Goal: Check status: Check status

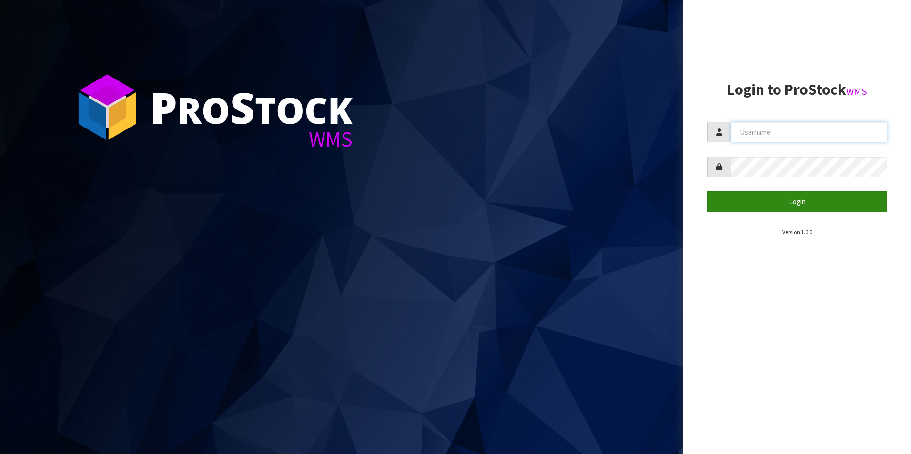
type input "aquacooler"
click at [808, 202] on button "Login" at bounding box center [797, 201] width 180 height 20
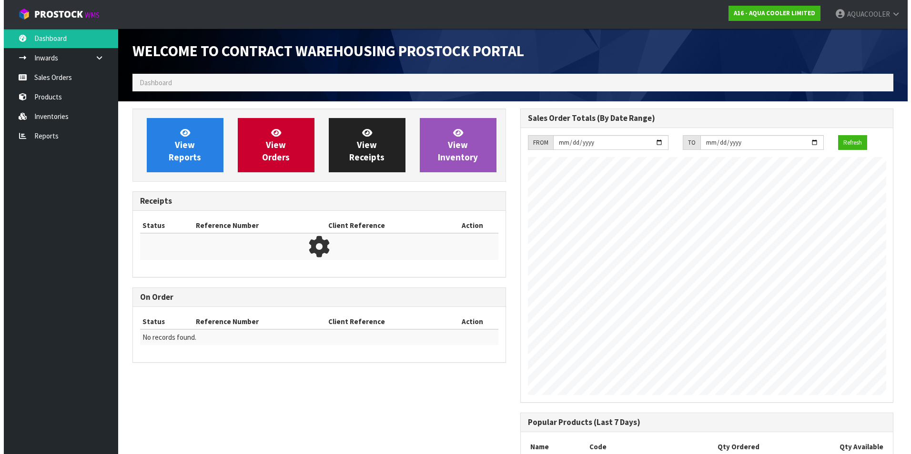
scroll to position [481, 387]
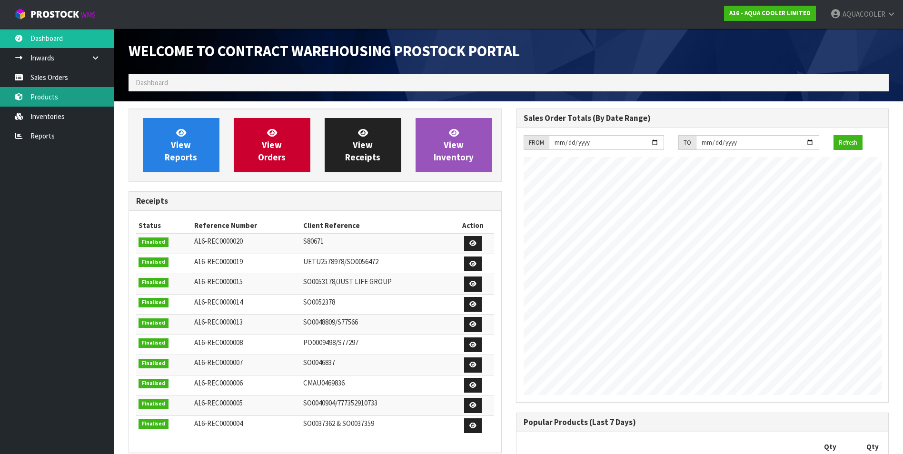
click at [35, 98] on link "Products" at bounding box center [57, 97] width 114 height 20
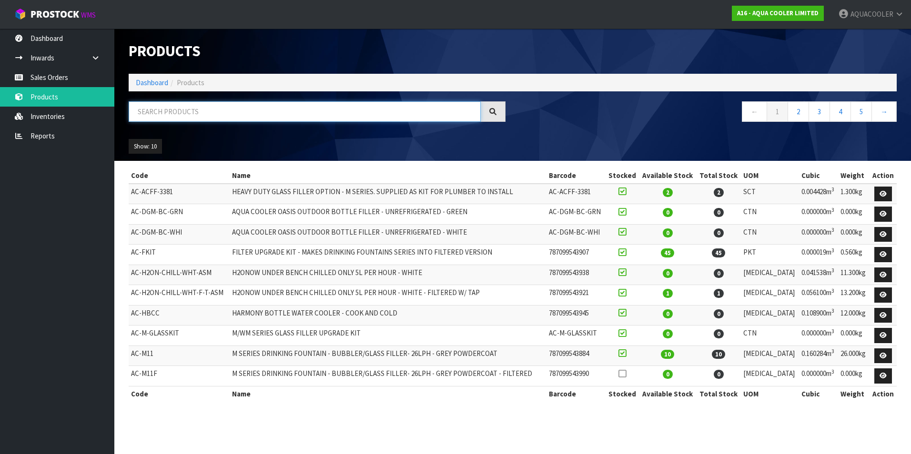
click at [186, 110] on input "text" at bounding box center [305, 111] width 352 height 20
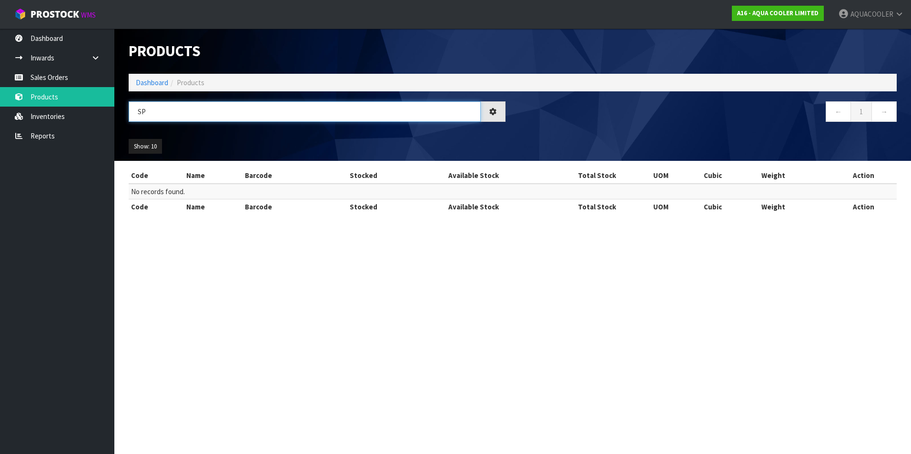
type input "S"
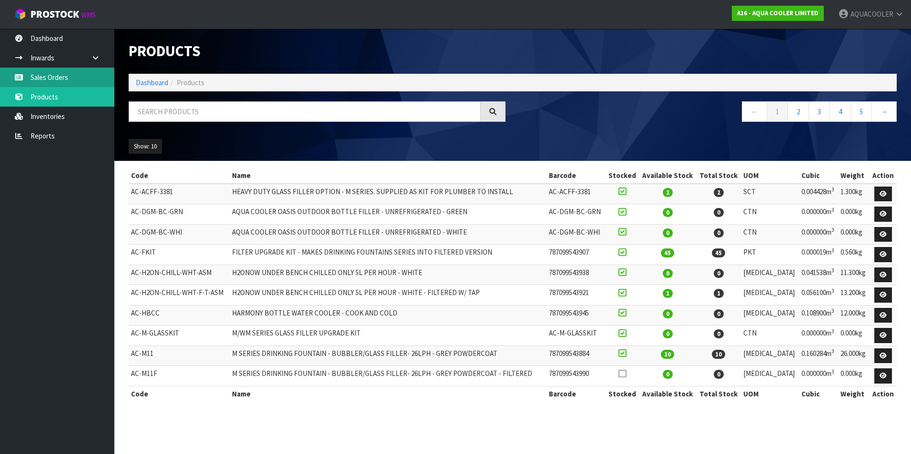
click at [45, 73] on link "Sales Orders" at bounding box center [57, 78] width 114 height 20
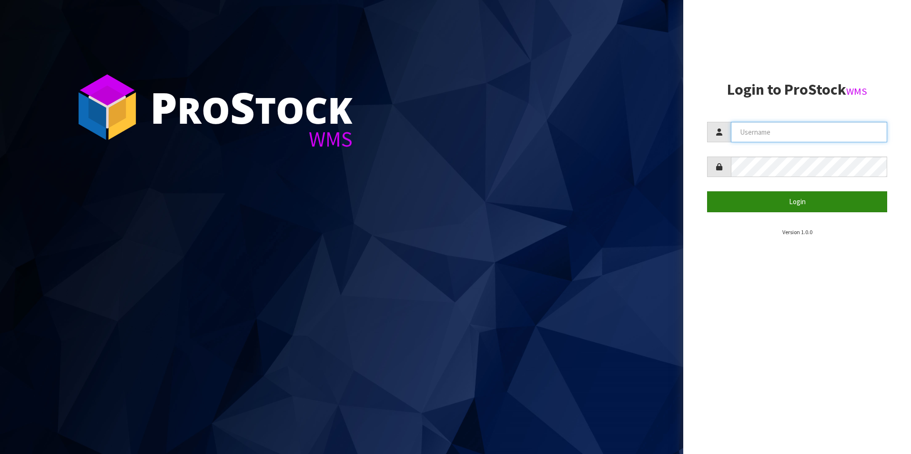
type input "aquacooler"
click at [797, 200] on button "Login" at bounding box center [797, 201] width 180 height 20
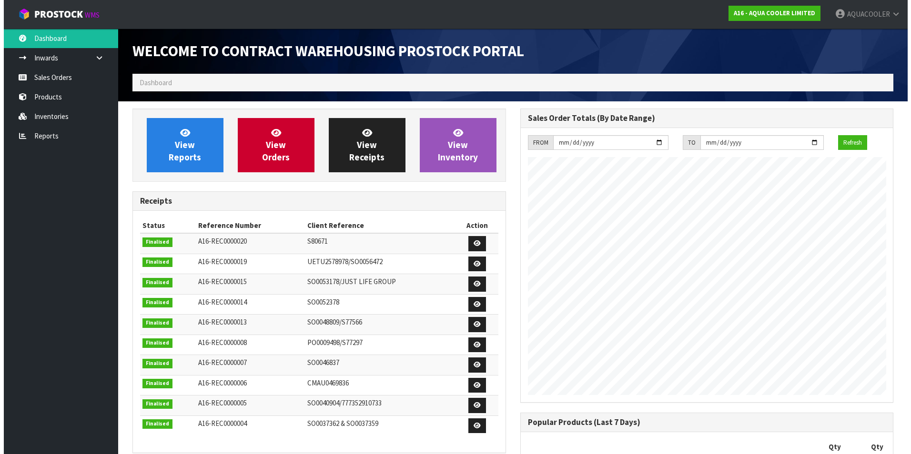
scroll to position [481, 387]
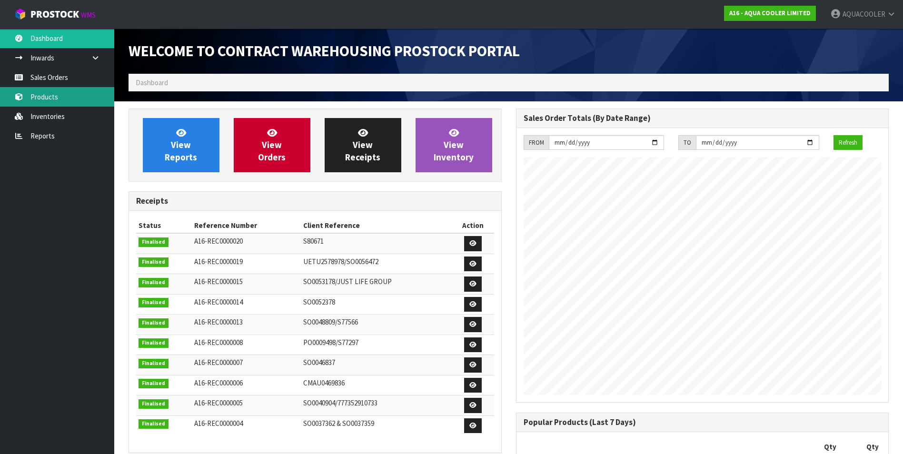
click at [43, 96] on link "Products" at bounding box center [57, 97] width 114 height 20
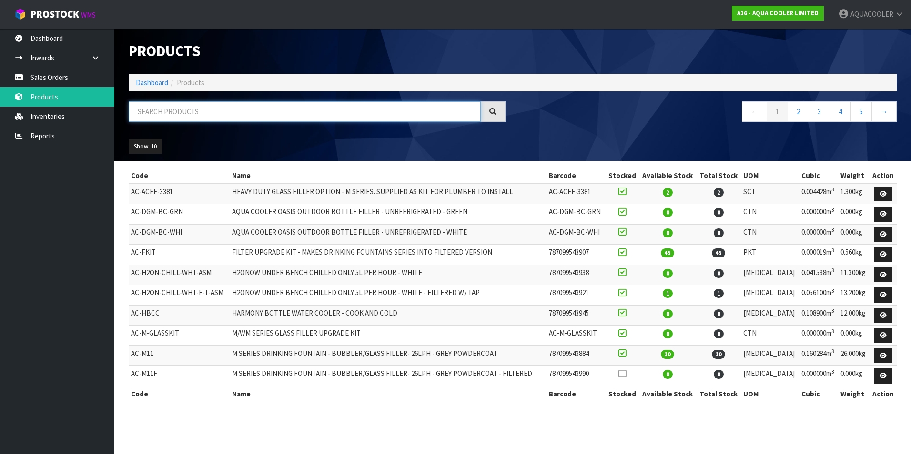
click at [161, 111] on input "text" at bounding box center [305, 111] width 352 height 20
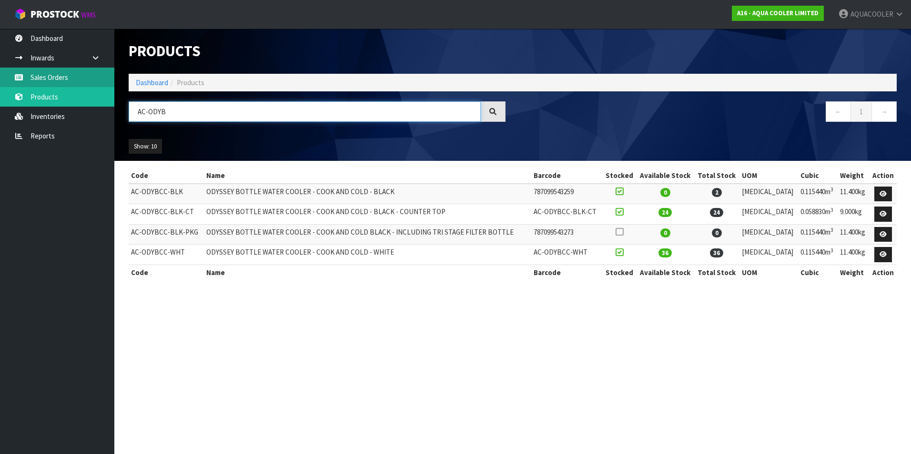
type input "AC-ODYB"
click at [47, 77] on link "Sales Orders" at bounding box center [57, 78] width 114 height 20
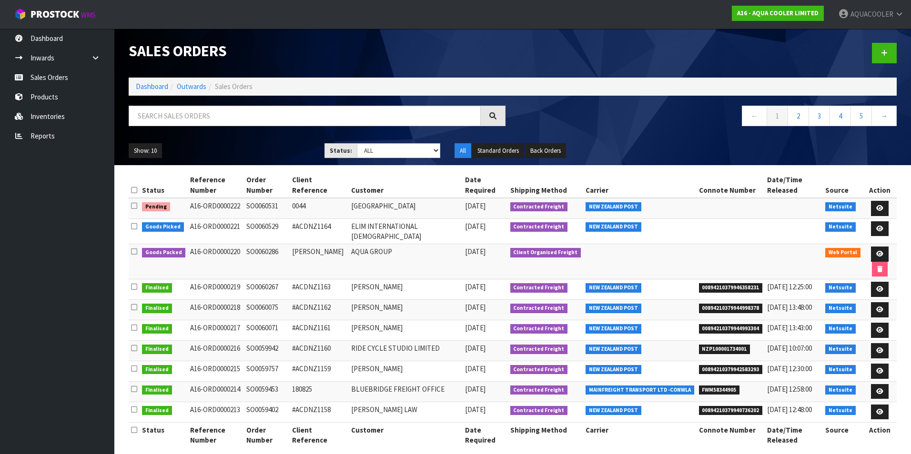
drag, startPoint x: 250, startPoint y: 198, endPoint x: 282, endPoint y: 197, distance: 31.9
click at [282, 198] on td "SO0060531" at bounding box center [266, 208] width 45 height 20
drag, startPoint x: 282, startPoint y: 197, endPoint x: 274, endPoint y: 197, distance: 7.6
copy td "SO0060531"
click at [192, 115] on input "text" at bounding box center [305, 116] width 352 height 20
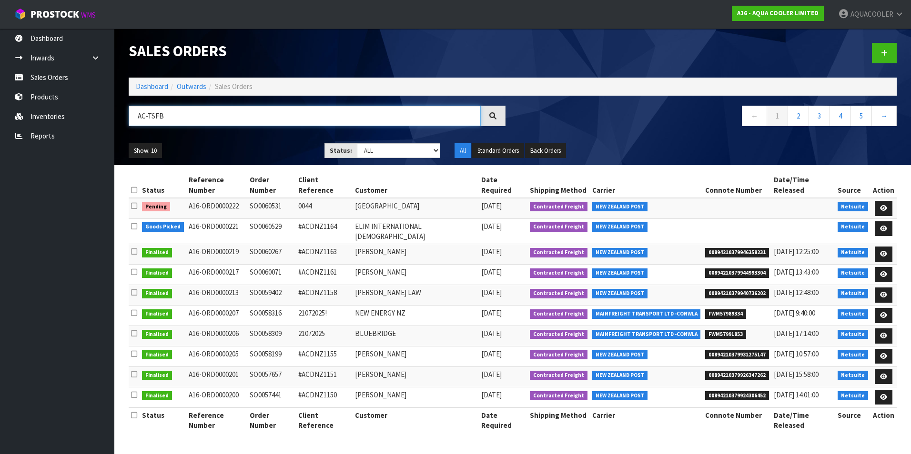
type input "AC-TSFB"
click at [491, 112] on icon at bounding box center [492, 115] width 7 height 7
click at [48, 97] on link "Products" at bounding box center [57, 97] width 114 height 20
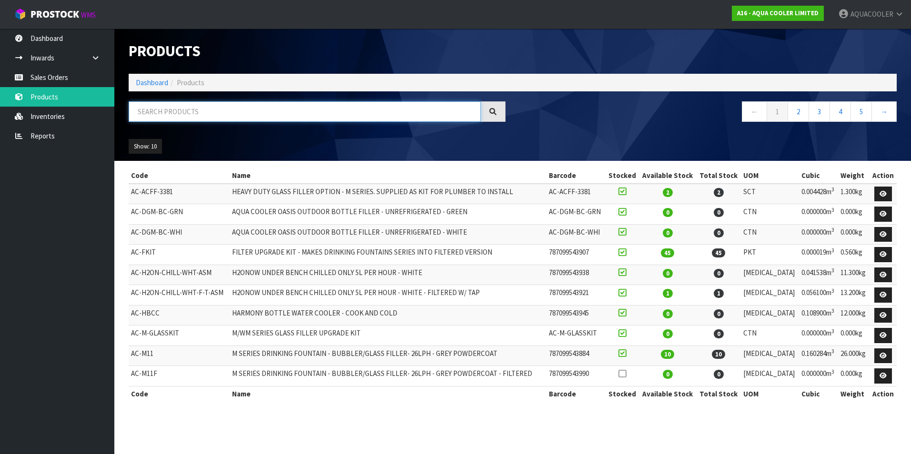
click at [149, 115] on input "text" at bounding box center [305, 111] width 352 height 20
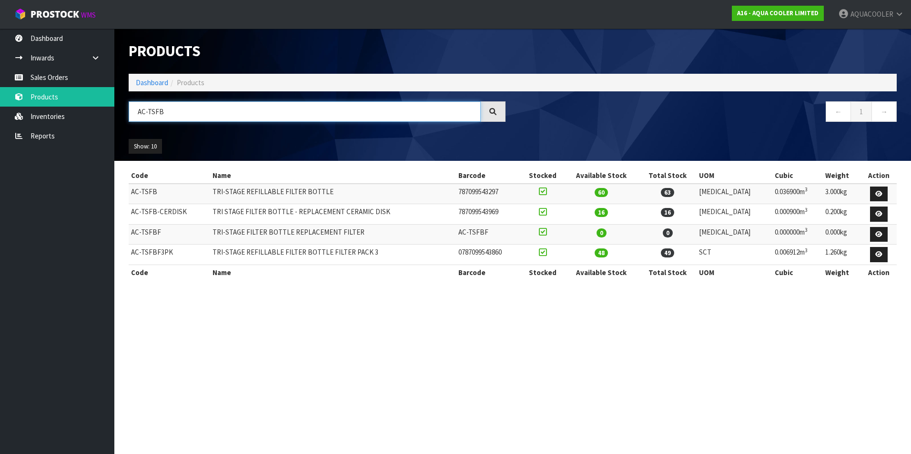
type input "AC-TSFB"
click at [59, 75] on link "Sales Orders" at bounding box center [57, 78] width 114 height 20
